Goal: Task Accomplishment & Management: Complete application form

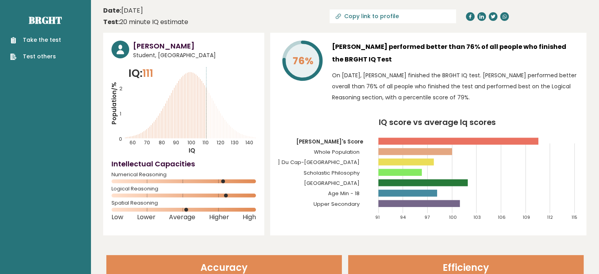
click at [350, 80] on p "On August 21, 2023, Kai Cenat finished the BRGHT IQ test. Kai performed better …" at bounding box center [455, 86] width 246 height 33
click at [399, 72] on p "On August 21, 2023, Kai Cenat finished the BRGHT IQ test. Kai performed better …" at bounding box center [455, 86] width 246 height 33
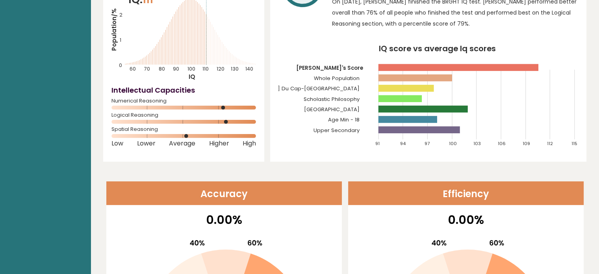
scroll to position [73, 0]
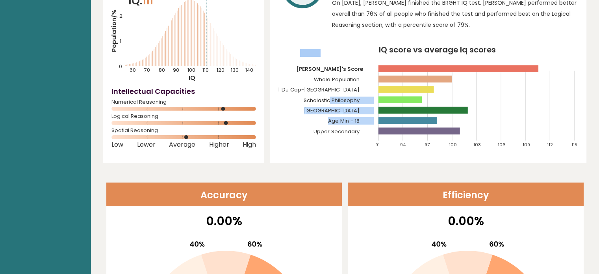
drag, startPoint x: 317, startPoint y: 95, endPoint x: 336, endPoint y: 97, distance: 19.0
click at [336, 97] on icon "IQ score vs average Iq scores 91 94 97 100 103 106 109 112 115 Kai's Score Whol…" at bounding box center [429, 100] width 300 height 109
click at [336, 97] on tspan "Scholastic Philosophy" at bounding box center [332, 100] width 56 height 7
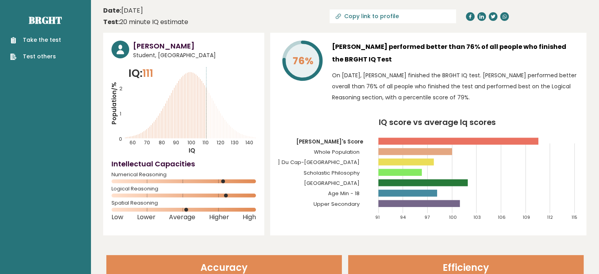
click at [331, 173] on tspan "Scholastic Philosophy" at bounding box center [332, 172] width 56 height 7
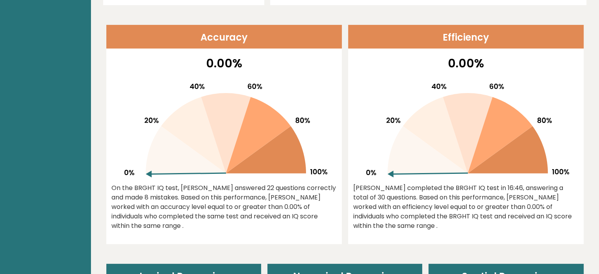
scroll to position [230, 0]
click at [372, 195] on div "Kai completed the BRGHT IQ test in 16:46, answering a total of 30 questions. Ba…" at bounding box center [465, 206] width 225 height 47
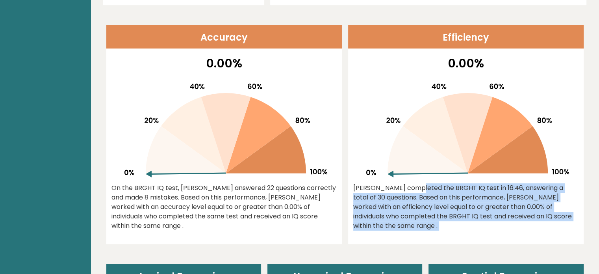
click at [372, 195] on div "Kai completed the BRGHT IQ test in 16:46, answering a total of 30 questions. Ba…" at bounding box center [465, 206] width 225 height 47
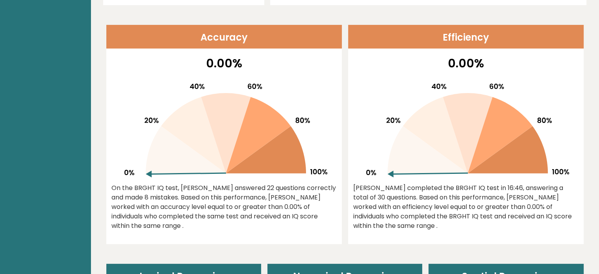
click at [372, 195] on div "Kai completed the BRGHT IQ test in 16:46, answering a total of 30 questions. Ba…" at bounding box center [465, 206] width 225 height 47
click at [369, 195] on div "Kai completed the BRGHT IQ test in 16:46, answering a total of 30 questions. Ba…" at bounding box center [465, 206] width 225 height 47
click at [370, 195] on div "Kai completed the BRGHT IQ test in 16:46, answering a total of 30 questions. Ba…" at bounding box center [465, 206] width 225 height 47
click at [369, 194] on div "Kai completed the BRGHT IQ test in 16:46, answering a total of 30 questions. Ba…" at bounding box center [465, 206] width 225 height 47
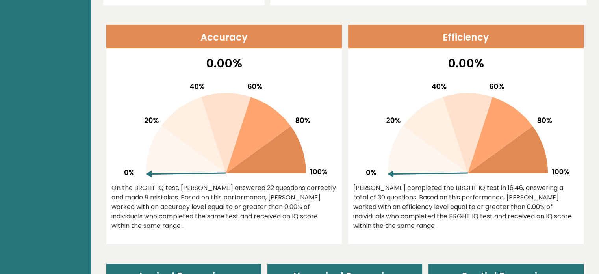
click at [369, 194] on div "Kai completed the BRGHT IQ test in 16:46, answering a total of 30 questions. Ba…" at bounding box center [465, 206] width 225 height 47
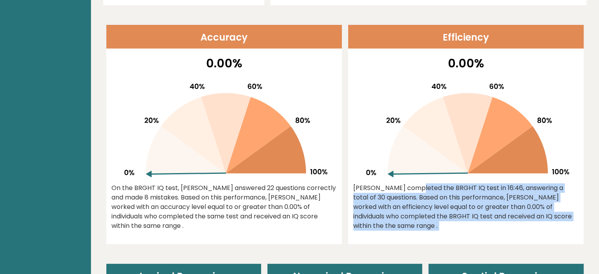
click at [369, 194] on div "Kai completed the BRGHT IQ test in 16:46, answering a total of 30 questions. Ba…" at bounding box center [465, 206] width 225 height 47
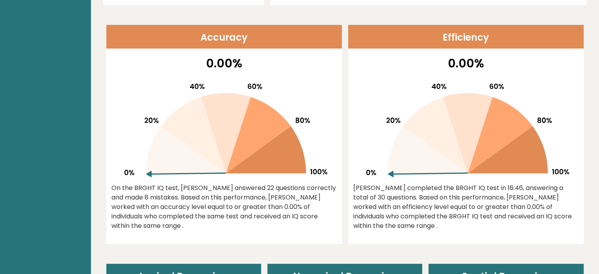
click at [235, 202] on div "On the BRGHT IQ test, Kai Cenat answered 22 questions correctly and made 8 mist…" at bounding box center [224, 206] width 225 height 47
click at [236, 197] on div "On the BRGHT IQ test, Kai Cenat answered 22 questions correctly and made 8 mist…" at bounding box center [224, 206] width 225 height 47
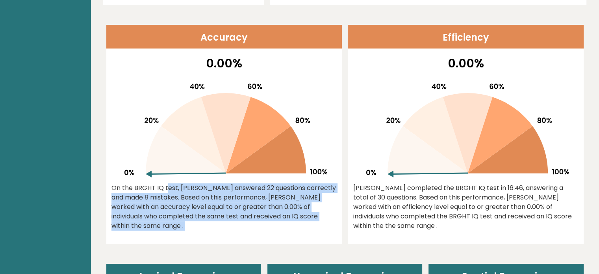
click at [236, 197] on div "On the BRGHT IQ test, Kai Cenat answered 22 questions correctly and made 8 mist…" at bounding box center [224, 206] width 225 height 47
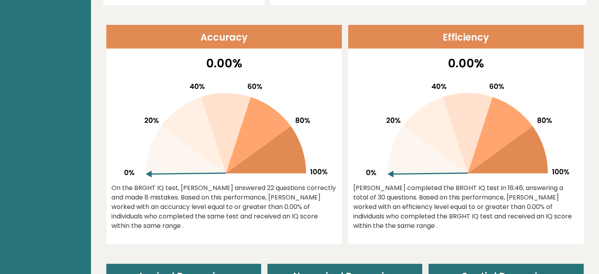
click at [236, 197] on div "On the BRGHT IQ test, Kai Cenat answered 22 questions correctly and made 8 mist…" at bounding box center [224, 206] width 225 height 47
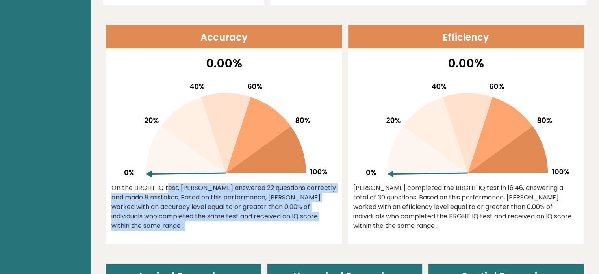
click at [236, 197] on div "On the BRGHT IQ test, Kai Cenat answered 22 questions correctly and made 8 mist…" at bounding box center [224, 206] width 225 height 47
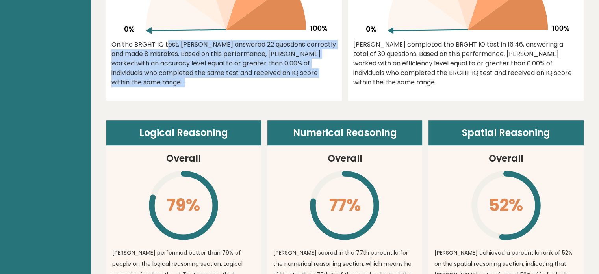
scroll to position [375, 0]
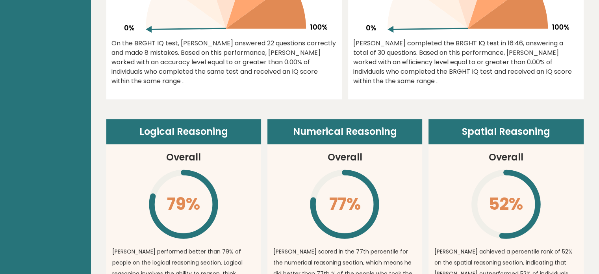
click at [190, 125] on header "Logical Reasoning" at bounding box center [183, 131] width 155 height 25
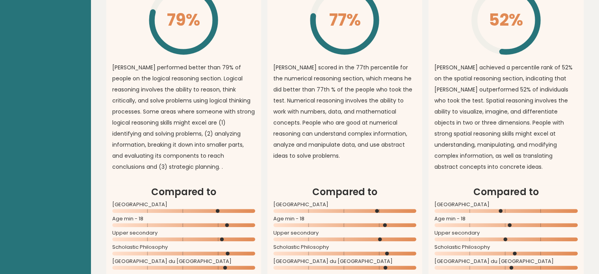
scroll to position [559, 0]
click at [180, 119] on p "Kai performed better than 79% of people on the logical reasoning section. Logic…" at bounding box center [183, 116] width 143 height 110
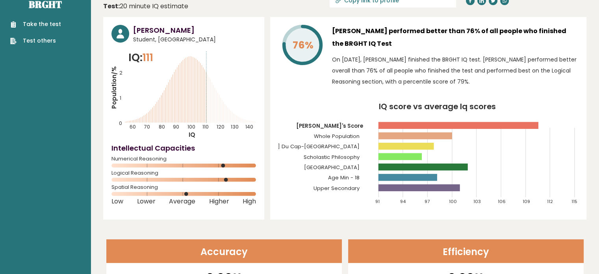
scroll to position [0, 0]
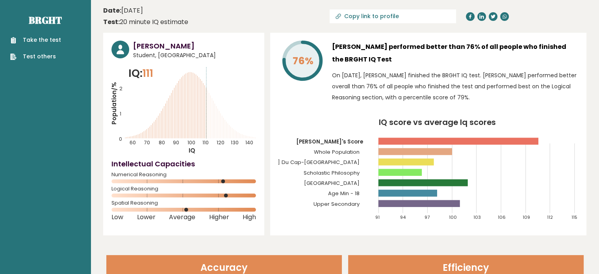
click at [39, 35] on div "Take the test Test others" at bounding box center [45, 43] width 78 height 34
click at [39, 37] on link "Take the test" at bounding box center [35, 40] width 51 height 8
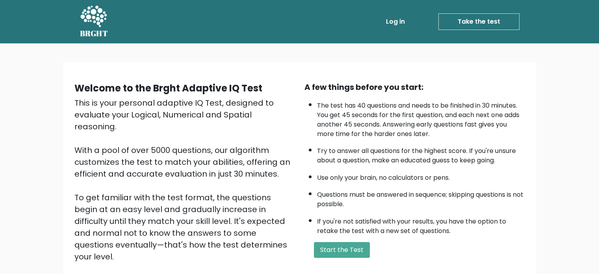
click at [165, 98] on div "This is your personal adaptive IQ Test, designed to evaluate your Logical, Nume…" at bounding box center [184, 191] width 221 height 189
click at [166, 88] on b "Welcome to the Brght Adaptive IQ Test" at bounding box center [168, 88] width 188 height 13
click at [44, 167] on div "Welcome to the Brght Adaptive IQ Test This is your personal adaptive IQ Test, d…" at bounding box center [299, 189] width 599 height 293
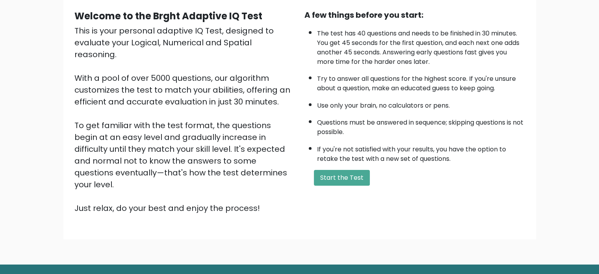
scroll to position [73, 0]
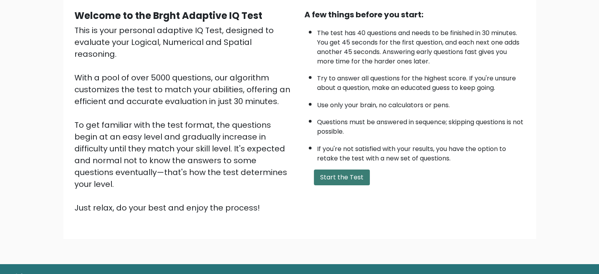
click at [328, 169] on button "Start the Test" at bounding box center [342, 177] width 56 height 16
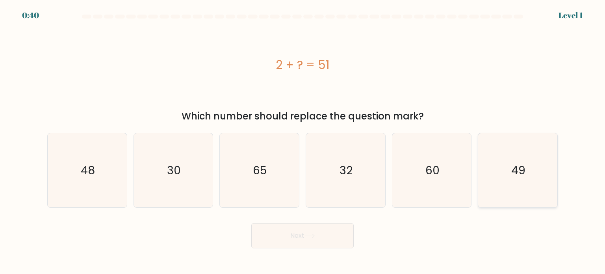
click at [524, 160] on icon "49" at bounding box center [518, 170] width 74 height 74
click at [303, 141] on input "f. 49" at bounding box center [303, 139] width 0 height 4
radio input "true"
click at [290, 252] on body "0:39 Level 1 a." at bounding box center [302, 137] width 605 height 274
click at [296, 244] on button "Next" at bounding box center [302, 235] width 102 height 25
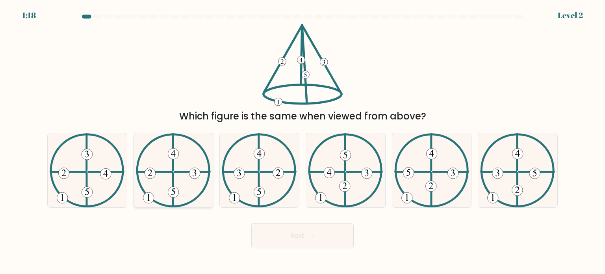
click at [180, 187] on icon at bounding box center [173, 170] width 75 height 74
click at [303, 141] on input "b." at bounding box center [303, 139] width 0 height 4
radio input "true"
click at [301, 239] on button "Next" at bounding box center [302, 235] width 102 height 25
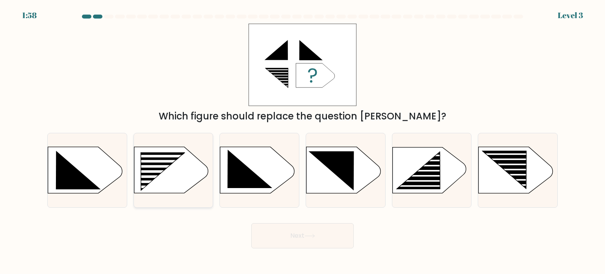
click at [156, 176] on rect at bounding box center [156, 176] width 63 height 3
click at [303, 141] on input "b." at bounding box center [303, 139] width 0 height 4
radio input "true"
click at [284, 232] on button "Next" at bounding box center [302, 235] width 102 height 25
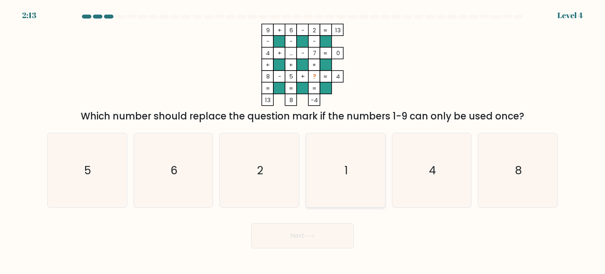
click at [339, 182] on icon "1" at bounding box center [346, 170] width 74 height 74
click at [303, 141] on input "d. 1" at bounding box center [303, 139] width 0 height 4
radio input "true"
click at [328, 241] on button "Next" at bounding box center [302, 235] width 102 height 25
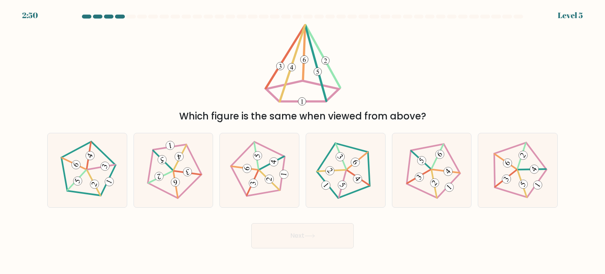
drag, startPoint x: 314, startPoint y: 56, endPoint x: 283, endPoint y: 73, distance: 35.3
click at [283, 73] on icon at bounding box center [303, 65] width 82 height 82
click at [171, 178] on icon at bounding box center [173, 169] width 59 height 59
click at [303, 141] on input "b." at bounding box center [303, 139] width 0 height 4
radio input "true"
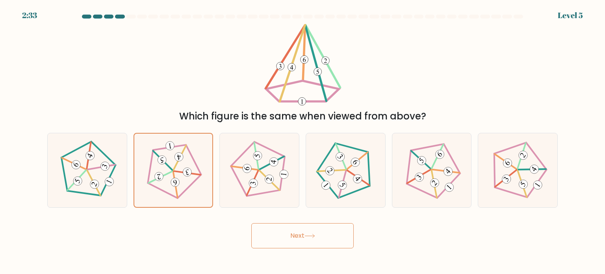
click at [299, 253] on body "2:33 Level 5" at bounding box center [302, 137] width 605 height 274
click at [309, 234] on icon at bounding box center [310, 236] width 11 height 4
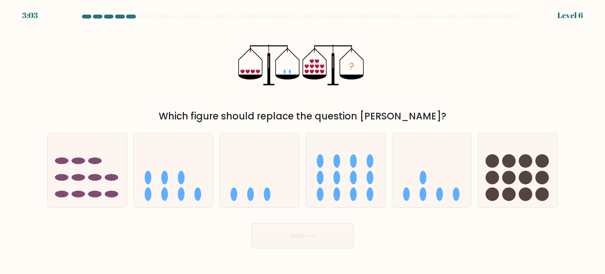
click at [249, 96] on icon "?" at bounding box center [302, 65] width 128 height 82
click at [446, 190] on icon at bounding box center [431, 170] width 79 height 65
click at [303, 141] on input "e." at bounding box center [303, 139] width 0 height 4
radio input "true"
click at [329, 235] on button "Next" at bounding box center [302, 235] width 102 height 25
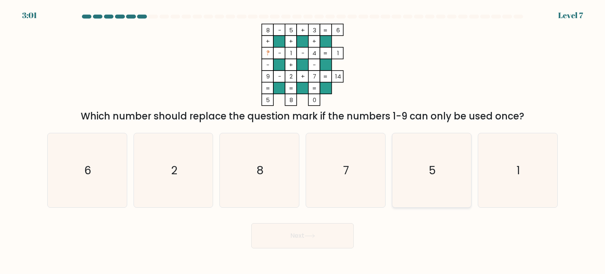
click at [431, 169] on text "5" at bounding box center [432, 170] width 7 height 16
click at [303, 141] on input "e. 5" at bounding box center [303, 139] width 0 height 4
radio input "true"
drag, startPoint x: 282, startPoint y: 236, endPoint x: 494, endPoint y: 225, distance: 211.9
click at [494, 225] on div "Next" at bounding box center [303, 232] width 520 height 31
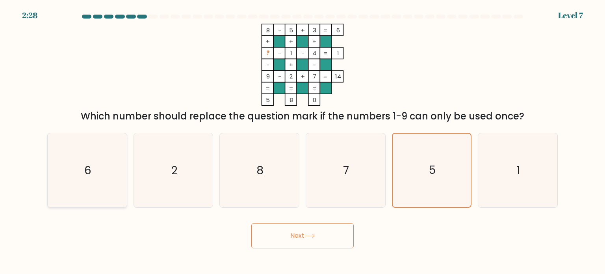
click at [113, 156] on icon "6" at bounding box center [87, 170] width 74 height 74
click at [303, 141] on input "a. 6" at bounding box center [303, 139] width 0 height 4
radio input "true"
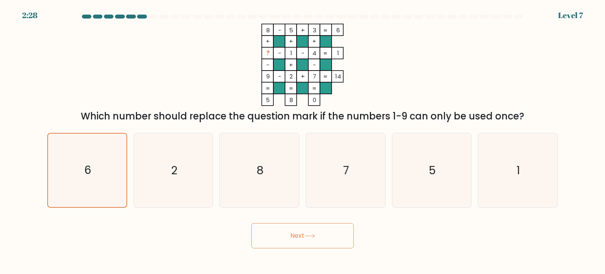
click at [269, 225] on button "Next" at bounding box center [302, 235] width 102 height 25
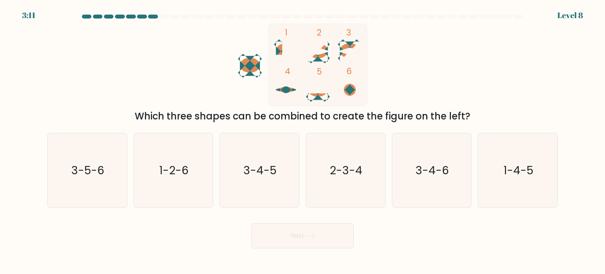
drag, startPoint x: 304, startPoint y: 48, endPoint x: 312, endPoint y: 48, distance: 7.9
click at [312, 48] on icon "1 2 3 4 5 6" at bounding box center [303, 65] width 212 height 82
click at [164, 71] on div "1 2 3 4 5 6 Which three shapes can be combined to create the figure on the left?" at bounding box center [303, 74] width 520 height 100
click at [75, 91] on div "1 2 3 4 5 6 Which three shapes can be combined to create the figure on the left?" at bounding box center [303, 74] width 520 height 100
click at [97, 96] on div "1 2 3 4 5 6 Which three shapes can be combined to create the figure on the left?" at bounding box center [303, 74] width 520 height 100
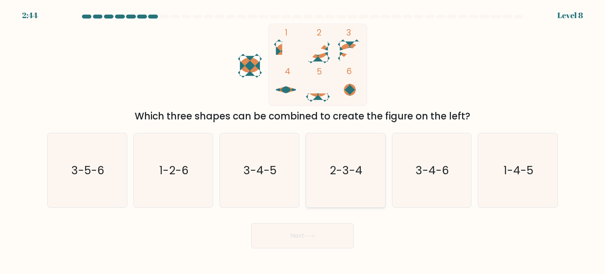
click at [359, 174] on text "2-3-4" at bounding box center [346, 170] width 33 height 16
click at [303, 141] on input "d. 2-3-4" at bounding box center [303, 139] width 0 height 4
radio input "true"
click at [326, 239] on button "Next" at bounding box center [302, 235] width 102 height 25
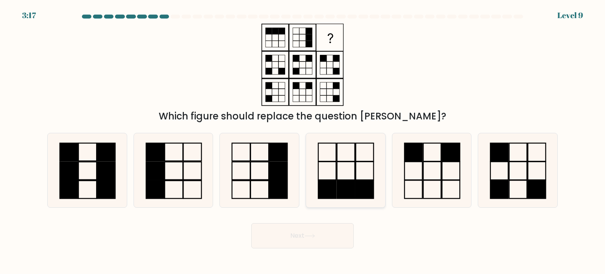
click at [372, 160] on icon at bounding box center [346, 170] width 74 height 74
click at [303, 141] on input "d." at bounding box center [303, 139] width 0 height 4
radio input "true"
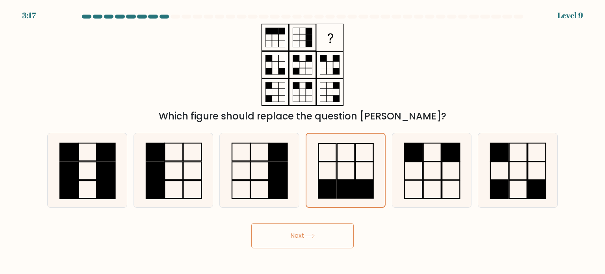
click at [320, 245] on button "Next" at bounding box center [302, 235] width 102 height 25
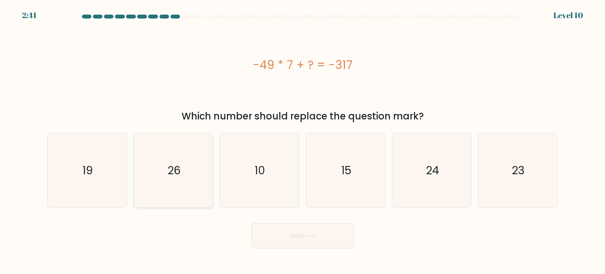
click at [171, 149] on icon "26" at bounding box center [173, 170] width 74 height 74
click at [303, 141] on input "b. 26" at bounding box center [303, 139] width 0 height 4
radio input "true"
click at [295, 237] on button "Next" at bounding box center [302, 235] width 102 height 25
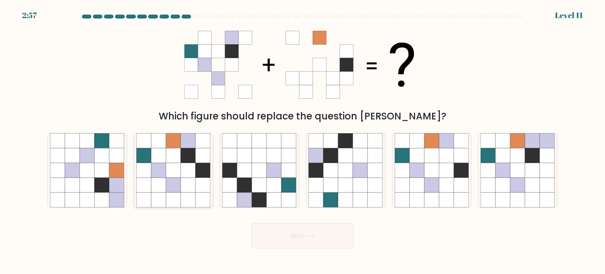
click at [178, 175] on icon at bounding box center [173, 170] width 15 height 15
click at [303, 141] on input "b." at bounding box center [303, 139] width 0 height 4
radio input "true"
click at [275, 238] on button "Next" at bounding box center [302, 235] width 102 height 25
click at [305, 234] on button "Next" at bounding box center [302, 235] width 102 height 25
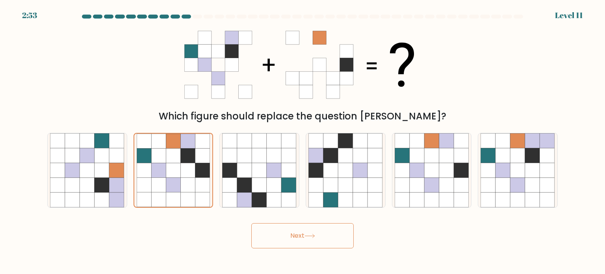
click at [282, 234] on button "Next" at bounding box center [302, 235] width 102 height 25
click at [282, 236] on button "Next" at bounding box center [302, 235] width 102 height 25
click at [276, 149] on icon at bounding box center [274, 155] width 15 height 15
click at [303, 141] on input "c." at bounding box center [303, 139] width 0 height 4
radio input "true"
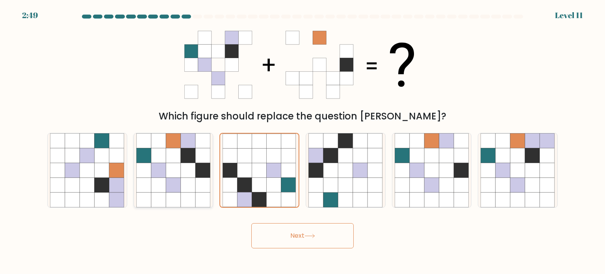
click at [164, 167] on icon at bounding box center [158, 170] width 15 height 15
click at [303, 141] on input "b." at bounding box center [303, 139] width 0 height 4
radio input "true"
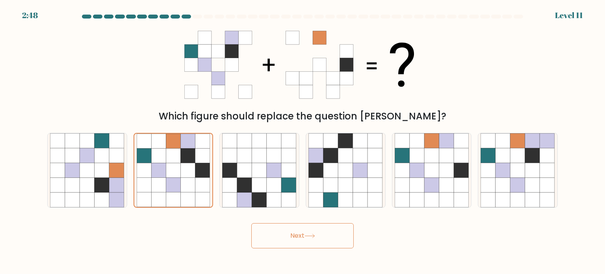
click at [273, 230] on button "Next" at bounding box center [302, 235] width 102 height 25
click at [311, 244] on button "Next" at bounding box center [302, 235] width 102 height 25
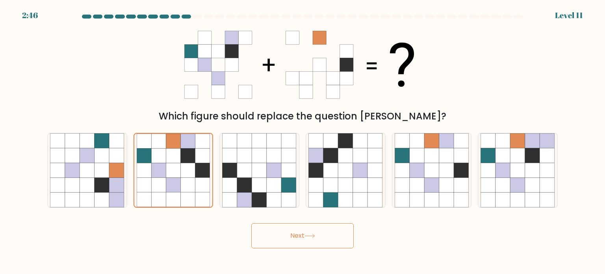
click at [311, 244] on button "Next" at bounding box center [302, 235] width 102 height 25
drag, startPoint x: 267, startPoint y: 188, endPoint x: 262, endPoint y: 192, distance: 6.2
click at [265, 189] on icon at bounding box center [259, 170] width 74 height 74
click at [303, 141] on input "c." at bounding box center [303, 139] width 0 height 4
radio input "true"
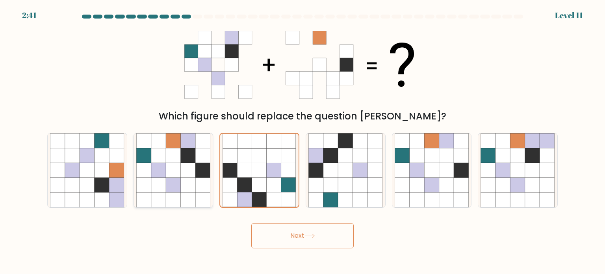
click at [188, 192] on icon at bounding box center [188, 184] width 15 height 15
click at [303, 141] on input "b." at bounding box center [303, 139] width 0 height 4
radio input "true"
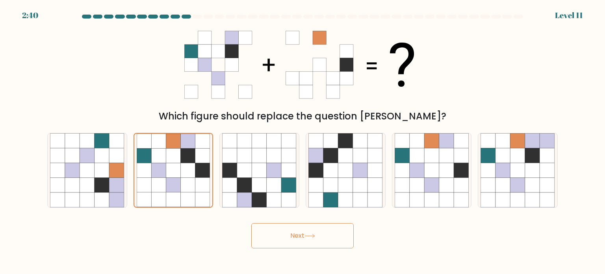
click at [287, 234] on button "Next" at bounding box center [302, 235] width 102 height 25
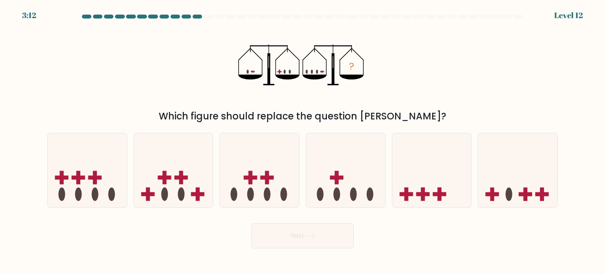
click at [134, 72] on div "? Which figure should replace the question mark?" at bounding box center [303, 74] width 520 height 100
click at [366, 176] on icon at bounding box center [345, 170] width 79 height 65
click at [303, 141] on input "d." at bounding box center [303, 139] width 0 height 4
radio input "true"
click at [331, 238] on button "Next" at bounding box center [302, 235] width 102 height 25
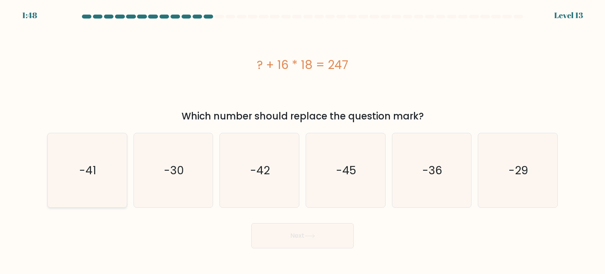
click at [101, 143] on icon "-41" at bounding box center [87, 170] width 74 height 74
click at [303, 141] on input "a. -41" at bounding box center [303, 139] width 0 height 4
radio input "true"
click at [297, 244] on button "Next" at bounding box center [302, 235] width 102 height 25
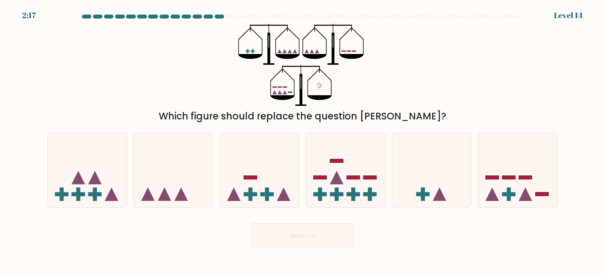
click at [160, 69] on div "? Which figure should replace the question mark?" at bounding box center [303, 74] width 520 height 100
drag, startPoint x: 279, startPoint y: 55, endPoint x: 269, endPoint y: 68, distance: 16.6
click at [269, 68] on icon "?" at bounding box center [302, 65] width 128 height 82
click at [252, 195] on rect at bounding box center [250, 194] width 13 height 4
click at [303, 141] on input "c." at bounding box center [303, 139] width 0 height 4
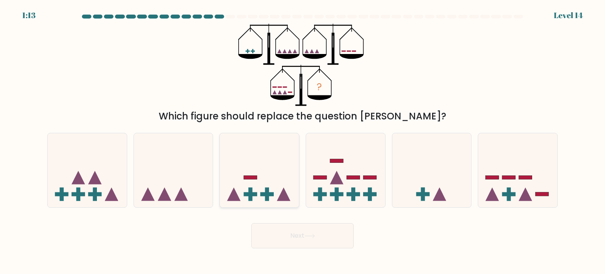
radio input "true"
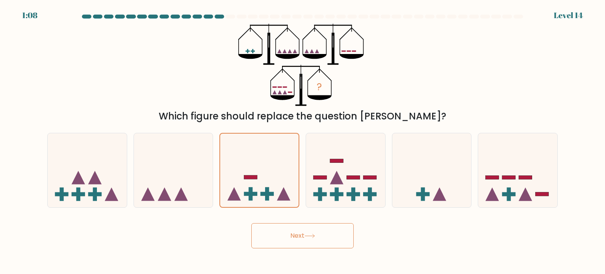
click at [271, 229] on button "Next" at bounding box center [302, 235] width 102 height 25
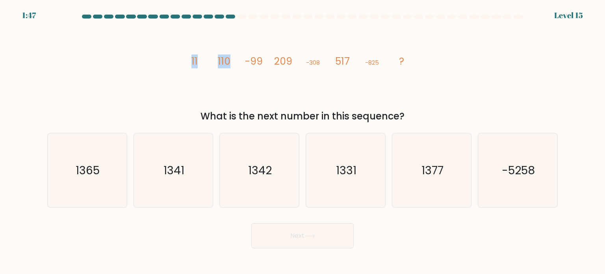
drag, startPoint x: 188, startPoint y: 64, endPoint x: 245, endPoint y: 65, distance: 57.5
click at [245, 65] on div "image/svg+xml 11 110 -99 209 -308 517 -825 ? What is the next number in this se…" at bounding box center [303, 74] width 520 height 100
click at [246, 60] on tspan "-99" at bounding box center [254, 61] width 18 height 14
drag, startPoint x: 246, startPoint y: 60, endPoint x: 327, endPoint y: 62, distance: 81.2
click at [327, 62] on icon "image/svg+xml 11 110 -99 209 -308 517 -825 ?" at bounding box center [302, 65] width 236 height 82
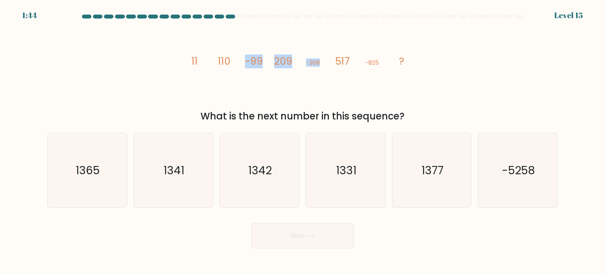
click at [327, 62] on icon "image/svg+xml 11 110 -99 209 -308 517 -825 ?" at bounding box center [302, 65] width 236 height 82
click at [288, 139] on icon "1342" at bounding box center [259, 170] width 74 height 74
click at [303, 139] on input "c. 1342" at bounding box center [303, 139] width 0 height 4
radio input "true"
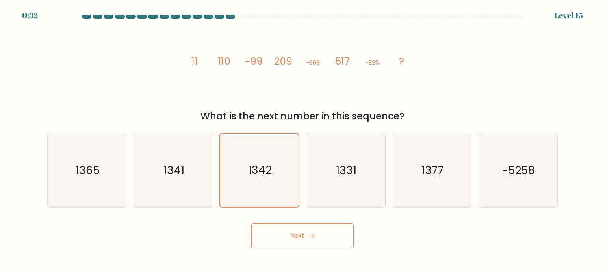
click at [288, 233] on button "Next" at bounding box center [302, 235] width 102 height 25
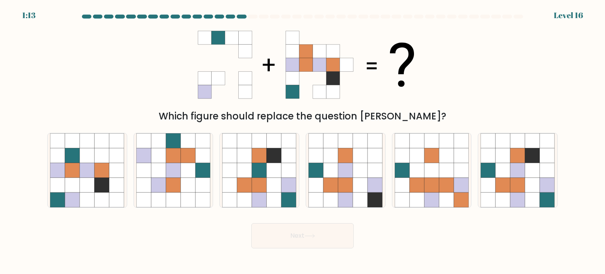
drag, startPoint x: 216, startPoint y: 50, endPoint x: 233, endPoint y: 56, distance: 17.8
click at [233, 56] on g at bounding box center [217, 64] width 67 height 67
click at [110, 193] on icon at bounding box center [117, 199] width 15 height 15
click at [303, 141] on input "a." at bounding box center [303, 139] width 0 height 4
radio input "true"
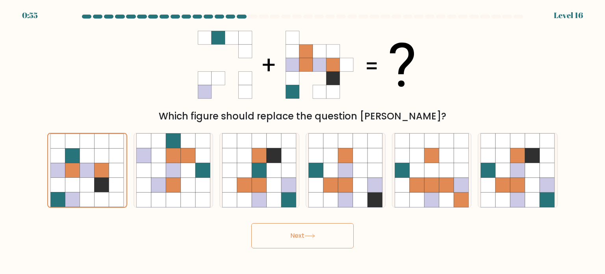
drag, startPoint x: 292, startPoint y: 235, endPoint x: 177, endPoint y: 223, distance: 115.7
click at [177, 223] on div "Next" at bounding box center [303, 232] width 520 height 31
drag, startPoint x: 291, startPoint y: 236, endPoint x: 132, endPoint y: 255, distance: 159.6
click at [132, 255] on body "0:51 Level 16" at bounding box center [302, 137] width 605 height 274
click at [195, 167] on icon at bounding box center [188, 170] width 15 height 15
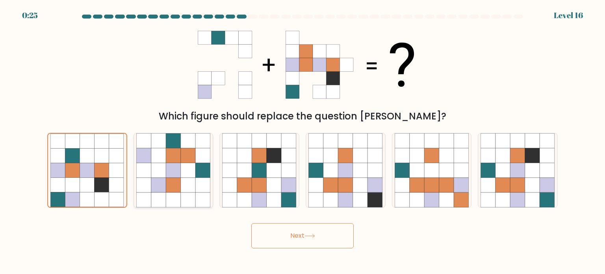
click at [303, 141] on input "b." at bounding box center [303, 139] width 0 height 4
radio input "true"
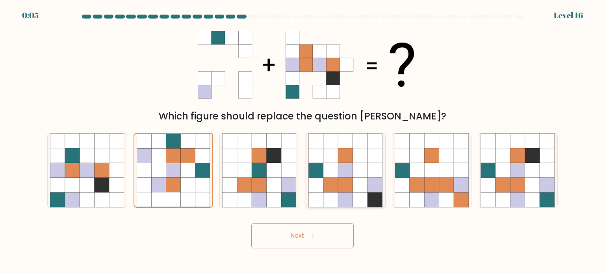
click at [368, 164] on icon at bounding box center [375, 170] width 15 height 15
click at [303, 141] on input "d." at bounding box center [303, 139] width 0 height 4
radio input "true"
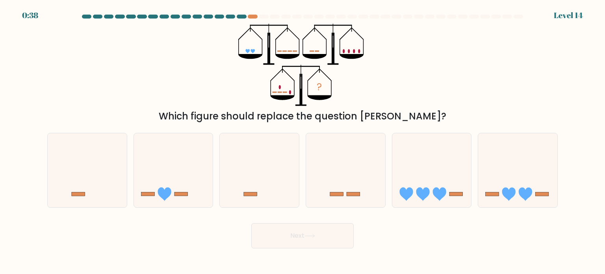
click at [268, 15] on at bounding box center [302, 17] width 443 height 4
click at [268, 21] on div at bounding box center [303, 18] width 520 height 7
click at [246, 18] on at bounding box center [302, 17] width 443 height 4
